Goal: Task Accomplishment & Management: Manage account settings

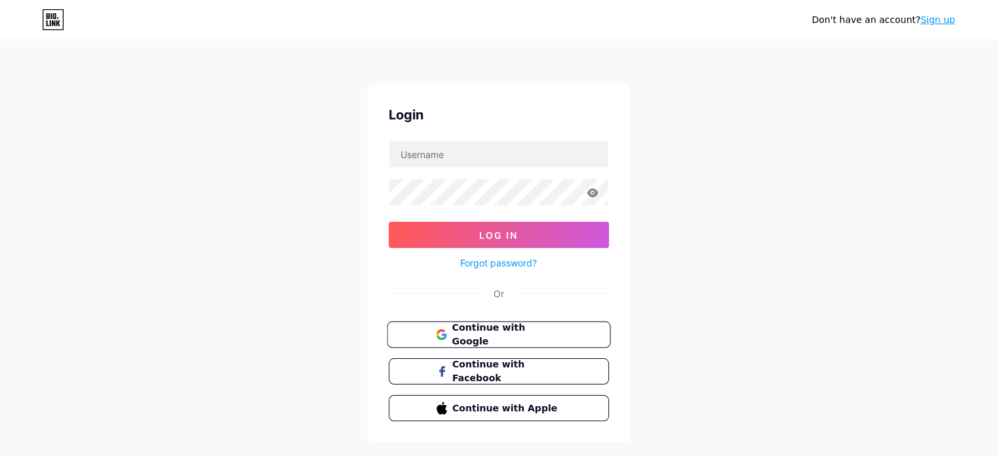
click at [499, 340] on button "Continue with Google" at bounding box center [499, 334] width 224 height 27
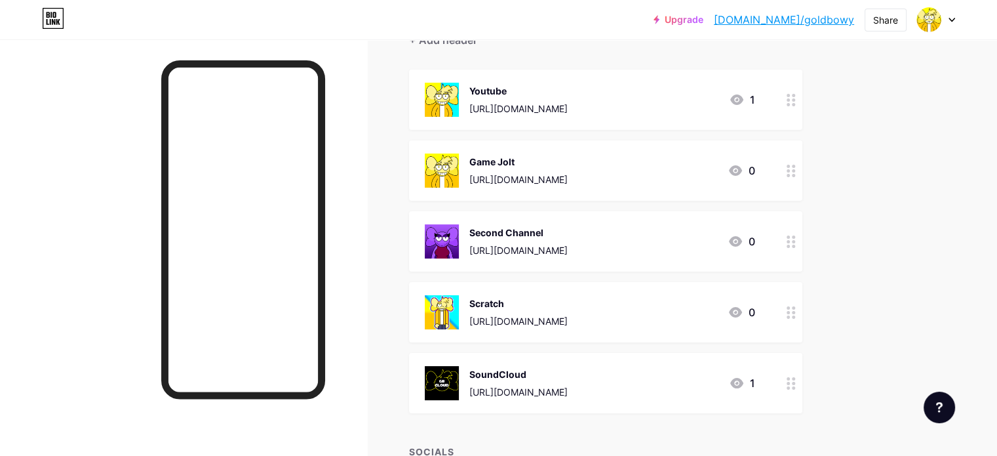
scroll to position [115, 0]
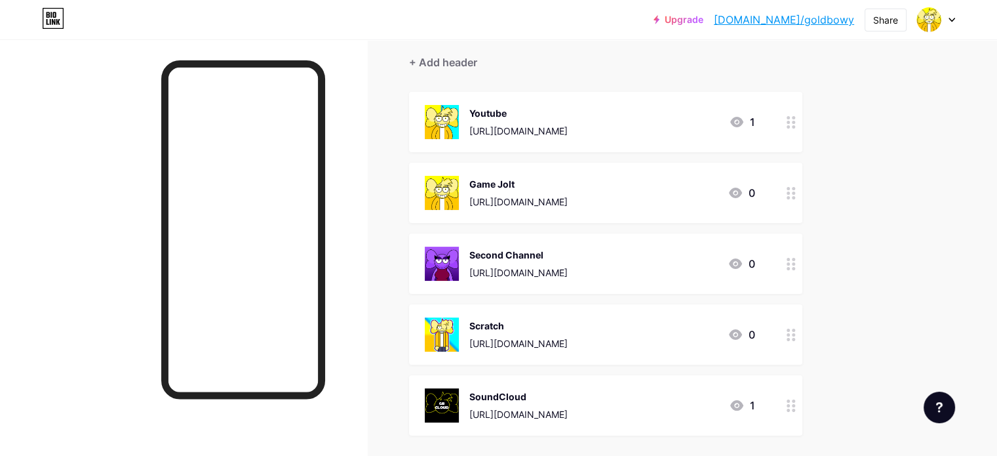
click at [795, 263] on circle at bounding box center [793, 263] width 3 height 3
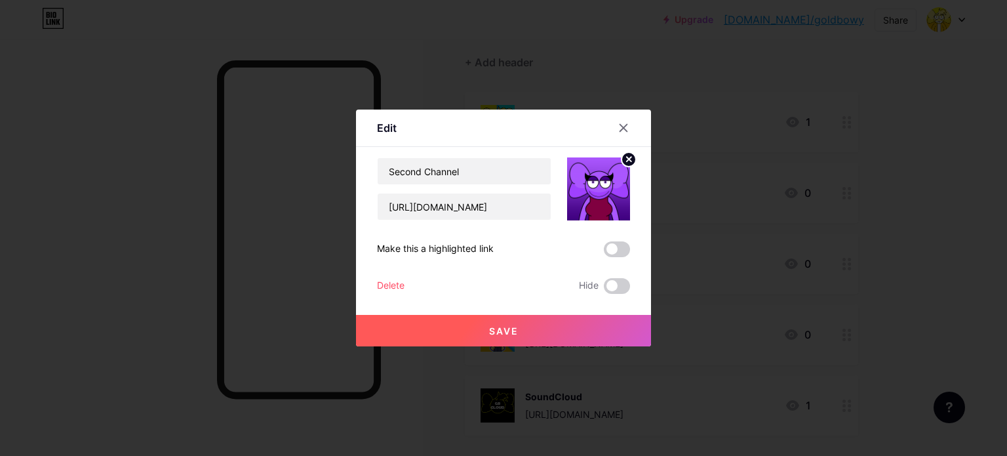
click at [386, 283] on div "Delete" at bounding box center [391, 286] width 28 height 16
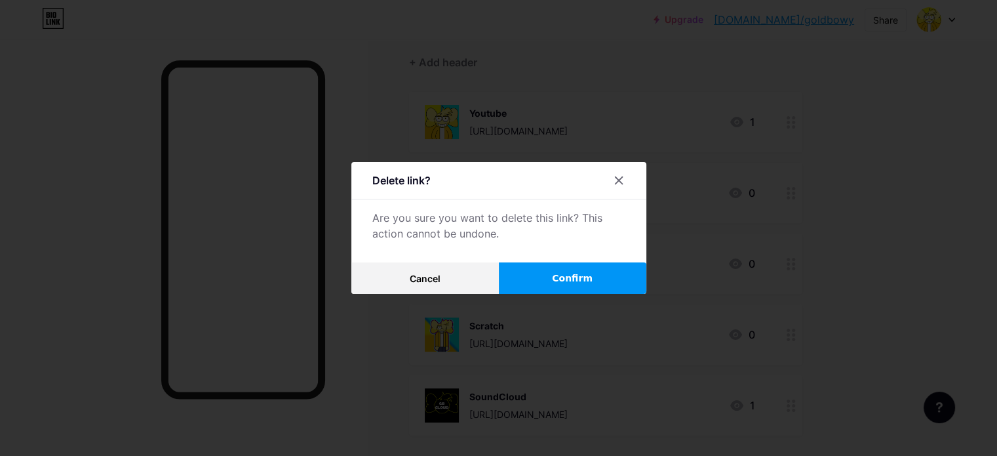
click at [565, 271] on span "Confirm" at bounding box center [572, 278] width 41 height 14
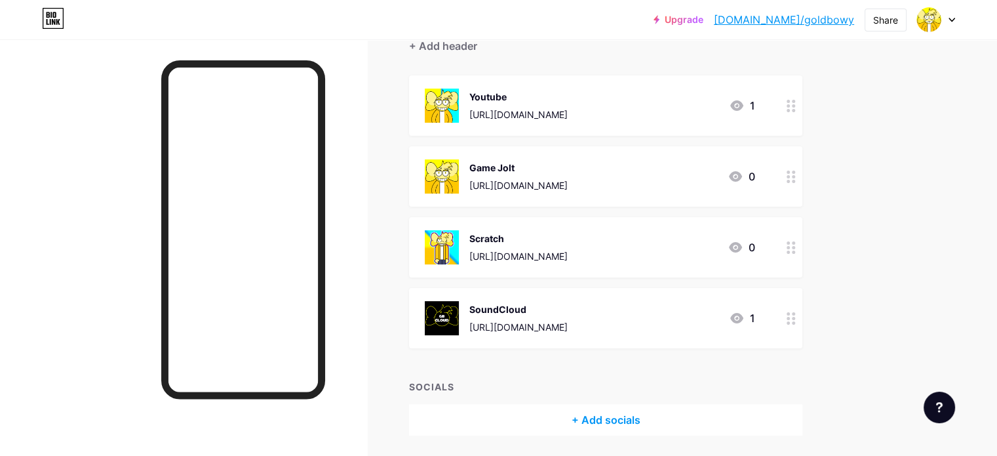
scroll to position [0, 0]
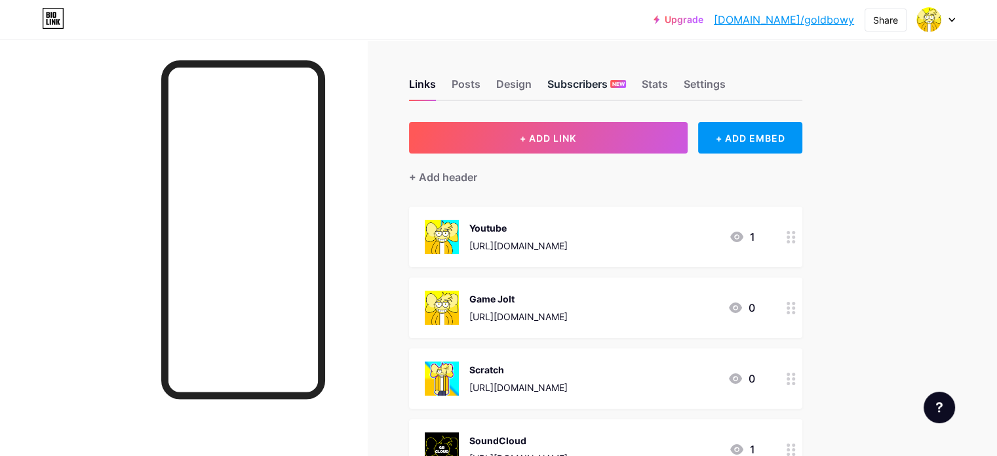
click at [626, 85] on div "Subscribers NEW" at bounding box center [586, 88] width 79 height 24
